Goal: Ask a question

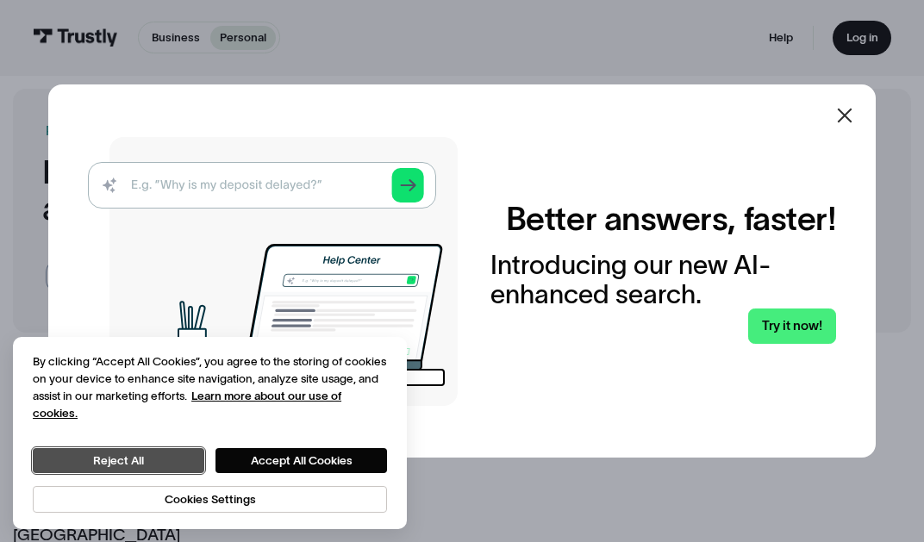
click at [128, 456] on button "Reject All" at bounding box center [119, 460] width 172 height 25
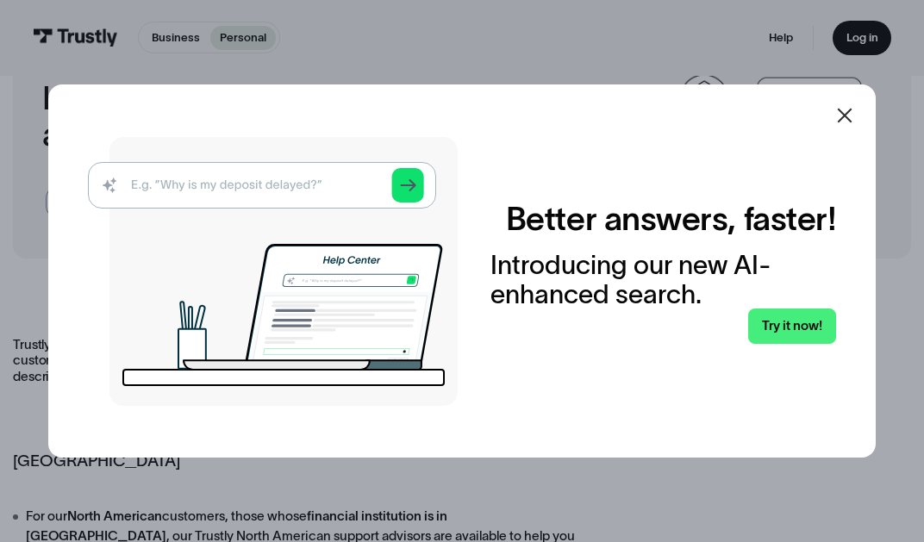
scroll to position [89, 0]
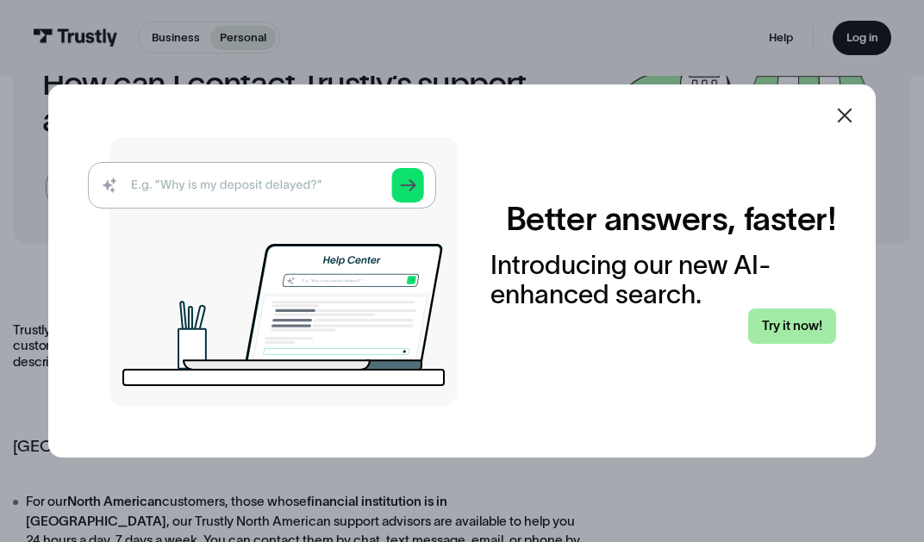
click at [777, 325] on link "Try it now!" at bounding box center [793, 326] width 88 height 34
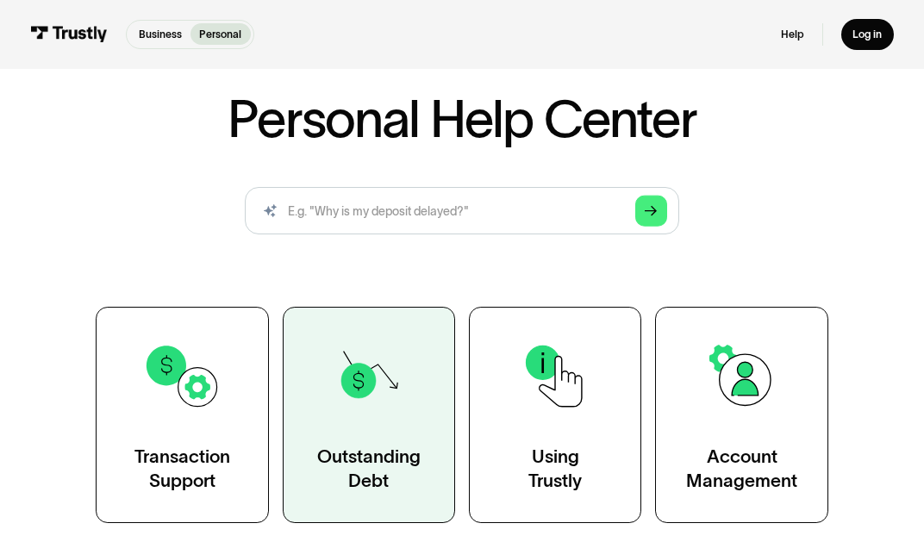
scroll to position [83, 0]
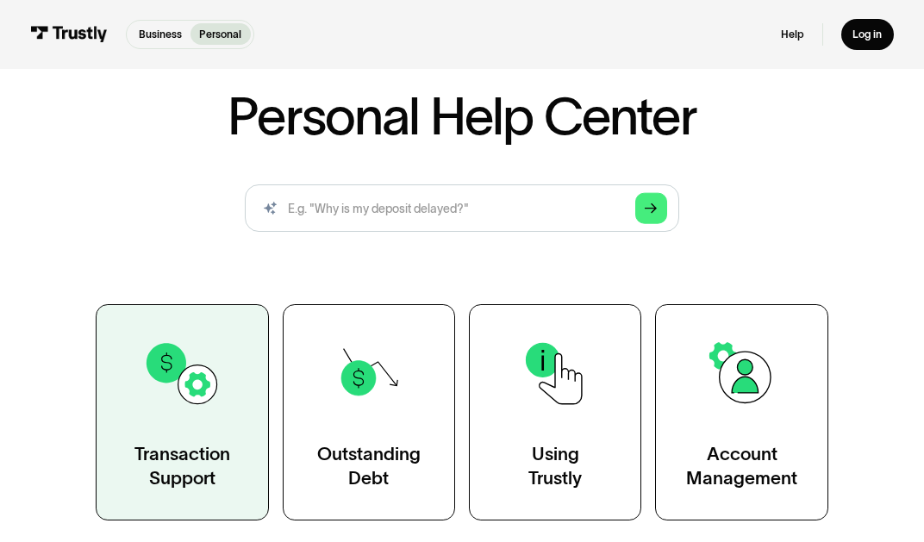
click at [194, 398] on img at bounding box center [182, 374] width 78 height 78
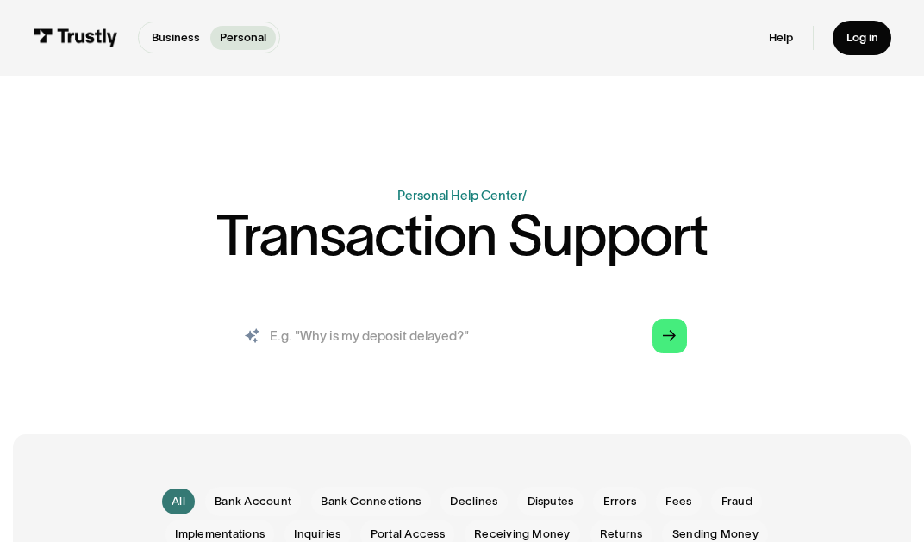
click at [367, 336] on input "search" at bounding box center [462, 336] width 476 height 53
click at [442, 334] on input "search" at bounding box center [462, 336] width 476 height 53
type input "Where's the money I paid yesterday?"
click at [661, 336] on link "Arrow Right" at bounding box center [670, 336] width 34 height 34
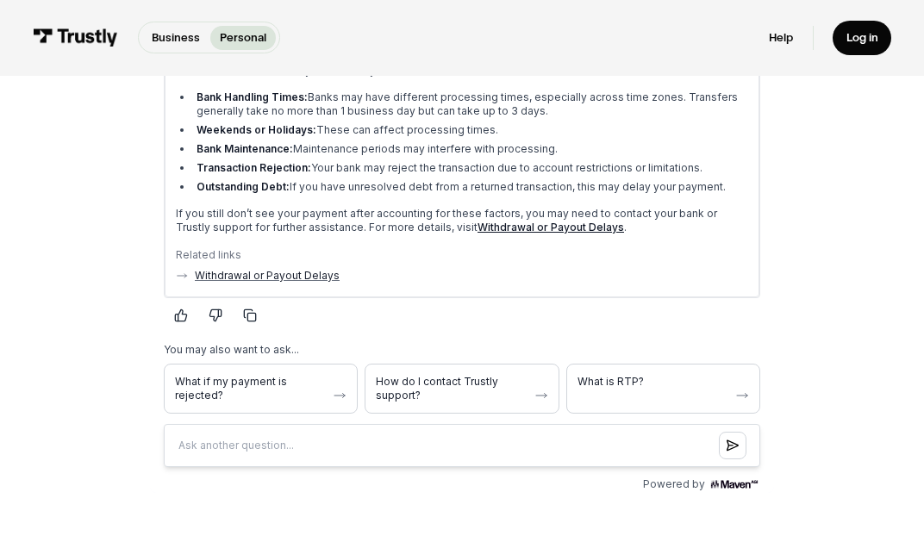
scroll to position [456, 0]
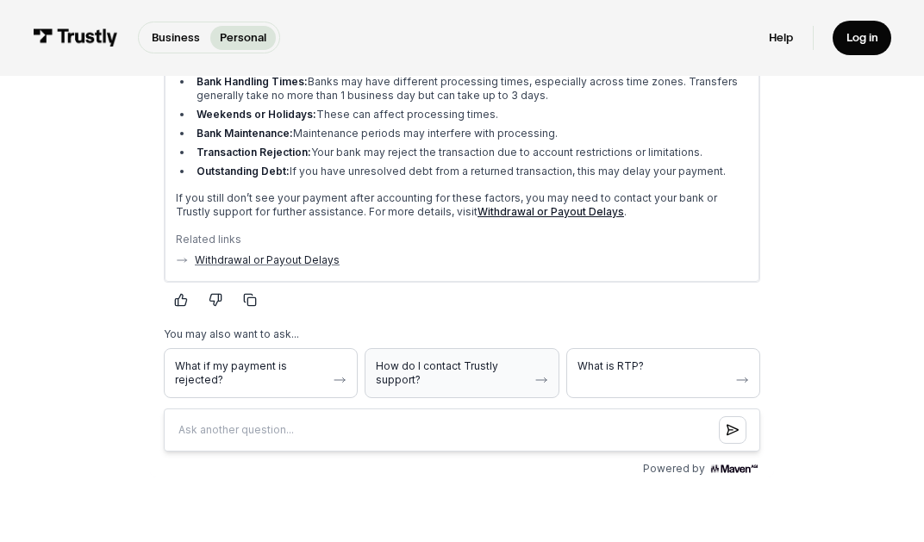
click at [548, 384] on button "How do I contact Trustly support?" at bounding box center [462, 374] width 194 height 50
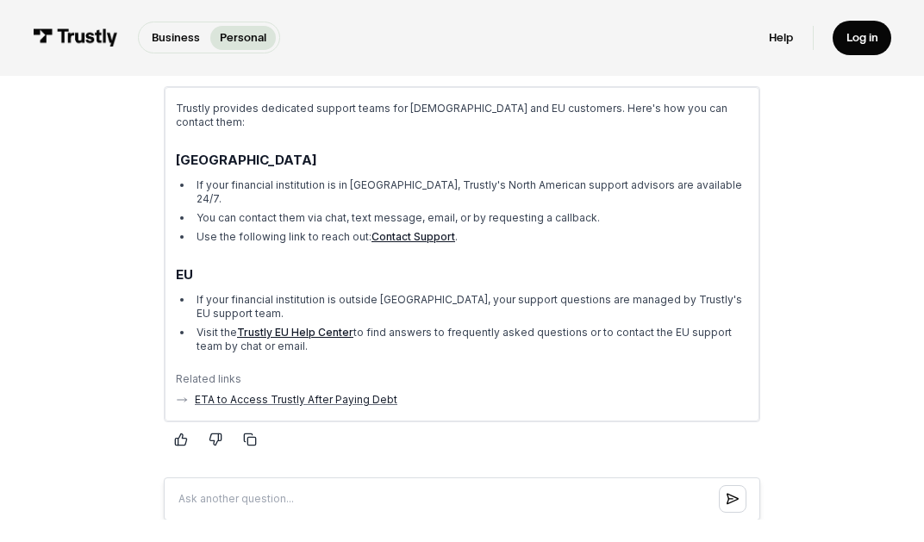
scroll to position [756, 0]
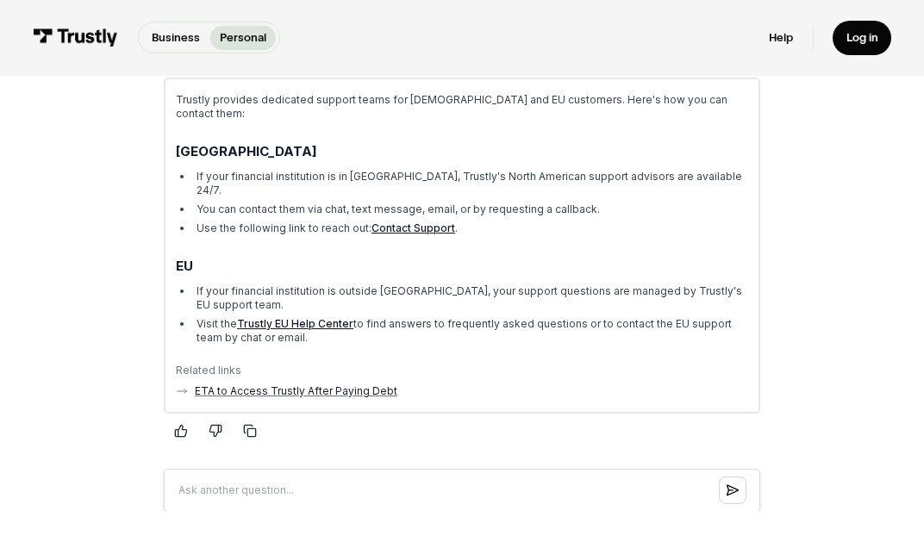
click at [332, 318] on link "Trustly EU Help Center" at bounding box center [295, 324] width 116 height 13
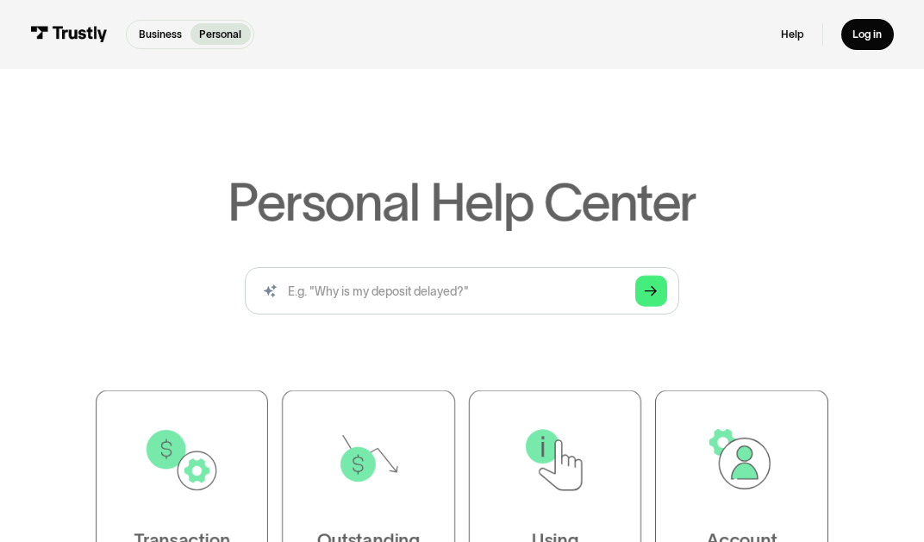
scroll to position [83, 0]
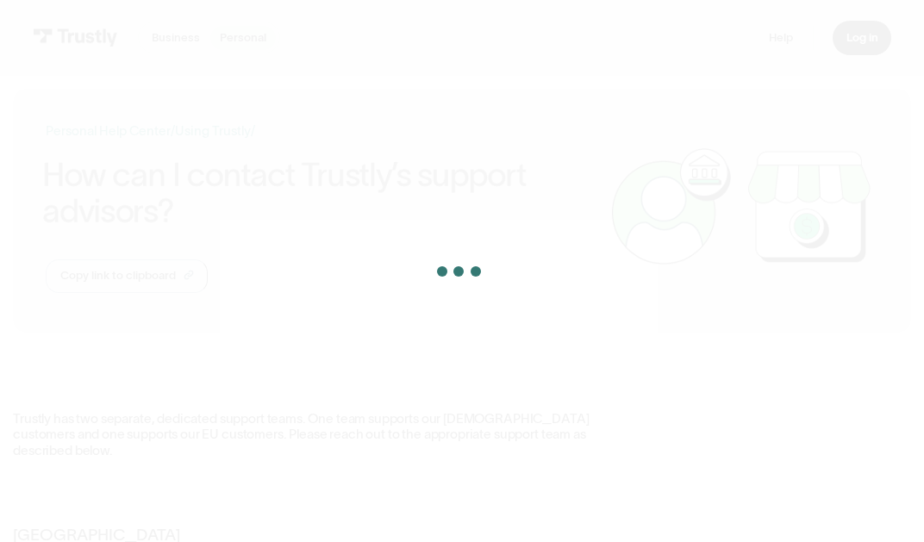
scroll to position [89, 0]
